Goal: Obtain resource: Download file/media

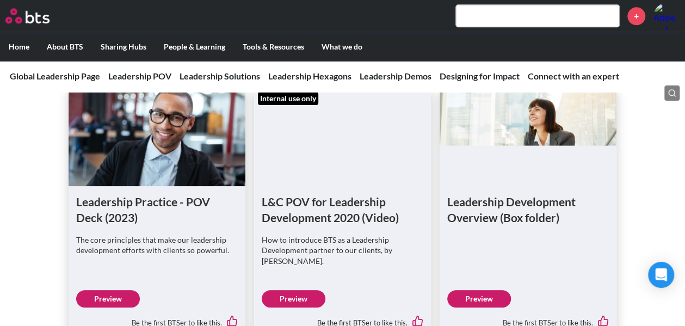
scroll to position [718, 0]
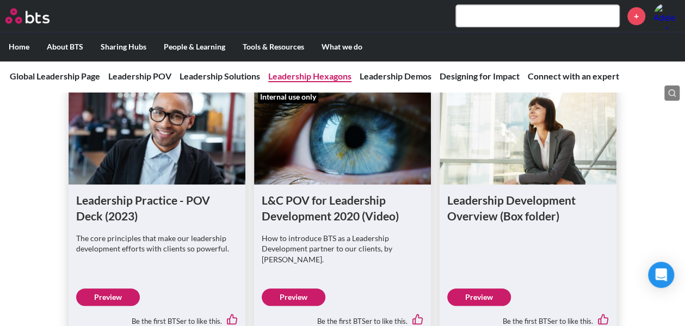
click at [308, 76] on link "Leadership Hexagons" at bounding box center [309, 76] width 83 height 10
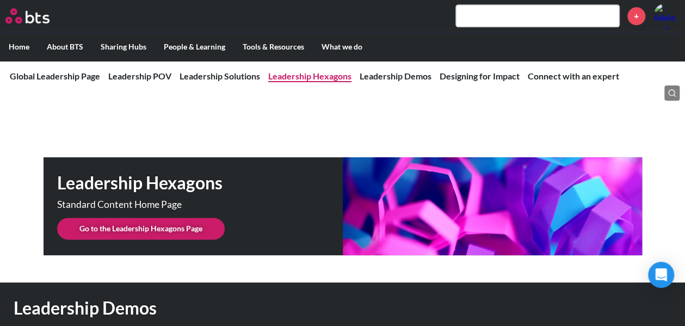
scroll to position [2735, 0]
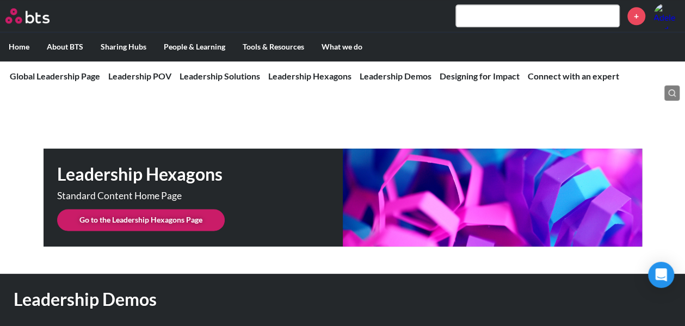
click at [169, 209] on link "Go to the Leadership Hexagons Page" at bounding box center [141, 220] width 168 height 22
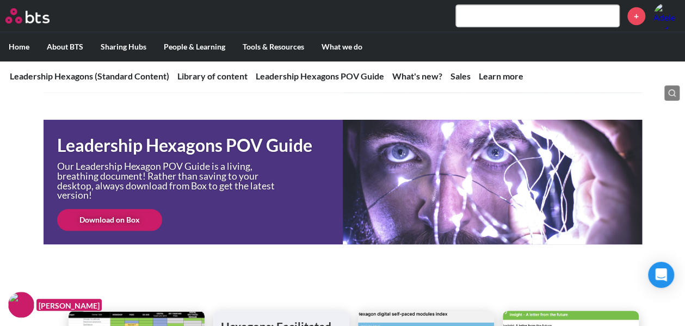
scroll to position [313, 0]
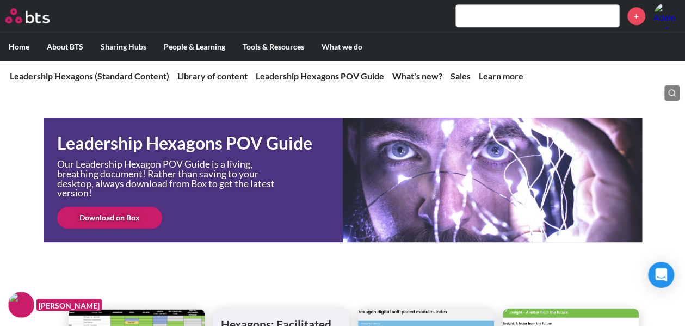
click at [125, 216] on link "Download on Box" at bounding box center [109, 218] width 105 height 22
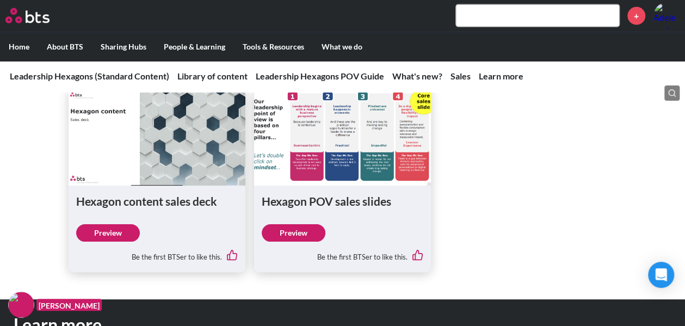
scroll to position [1260, 0]
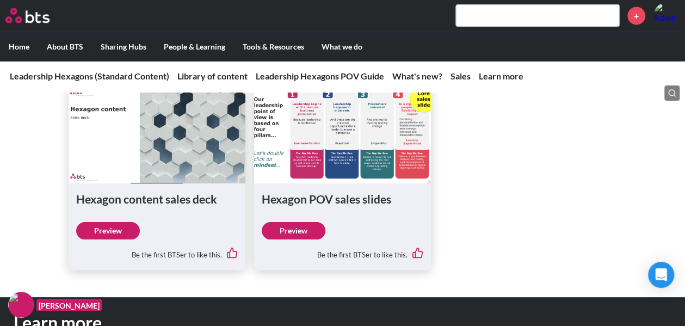
click at [114, 227] on link "Preview" at bounding box center [108, 230] width 64 height 17
